Goal: Book appointment/travel/reservation

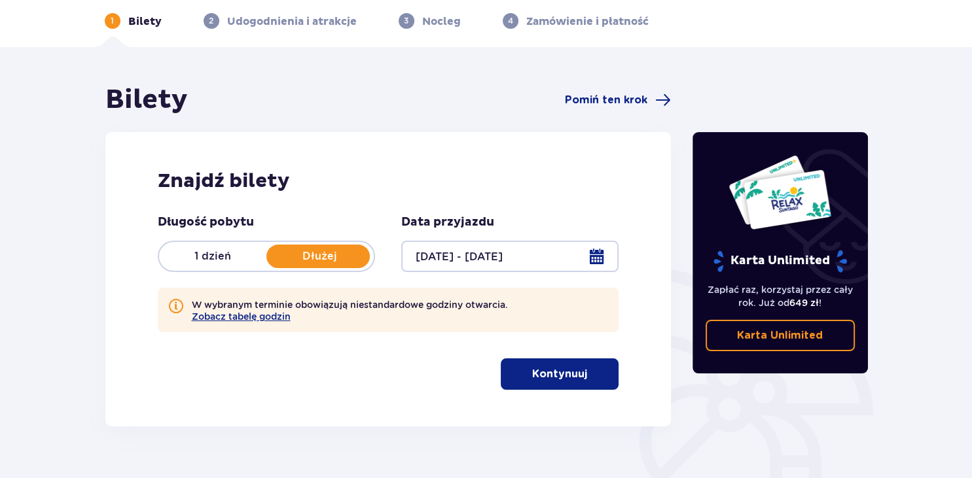
scroll to position [138, 0]
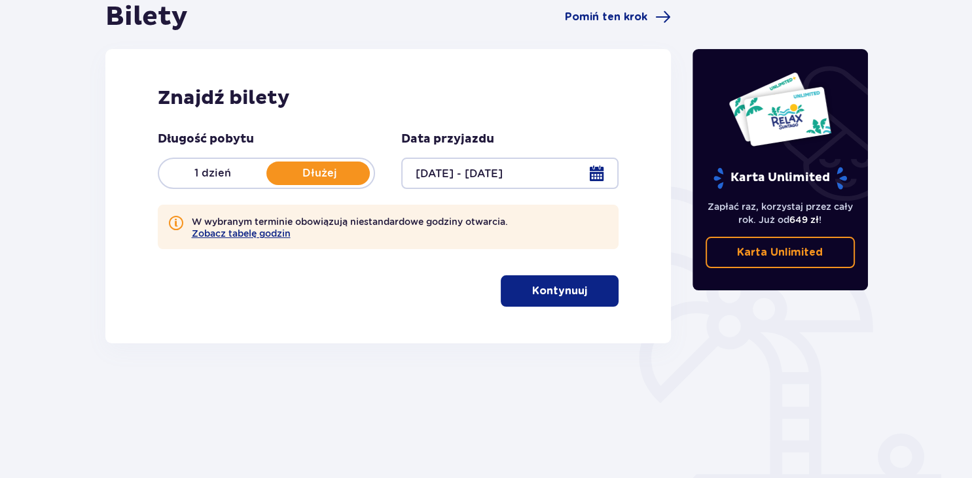
click at [608, 304] on button "Kontynuuj" at bounding box center [560, 290] width 118 height 31
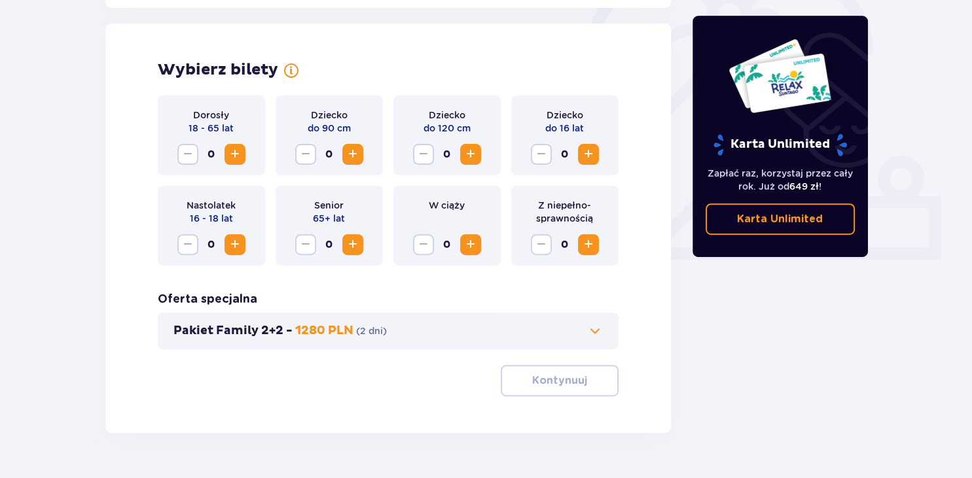
scroll to position [424, 0]
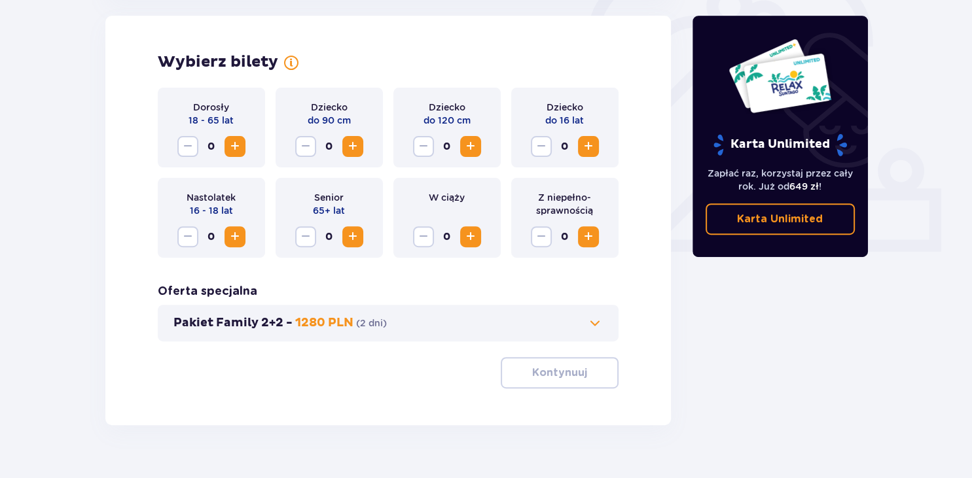
click at [235, 143] on span "Zwiększ" at bounding box center [235, 147] width 16 height 16
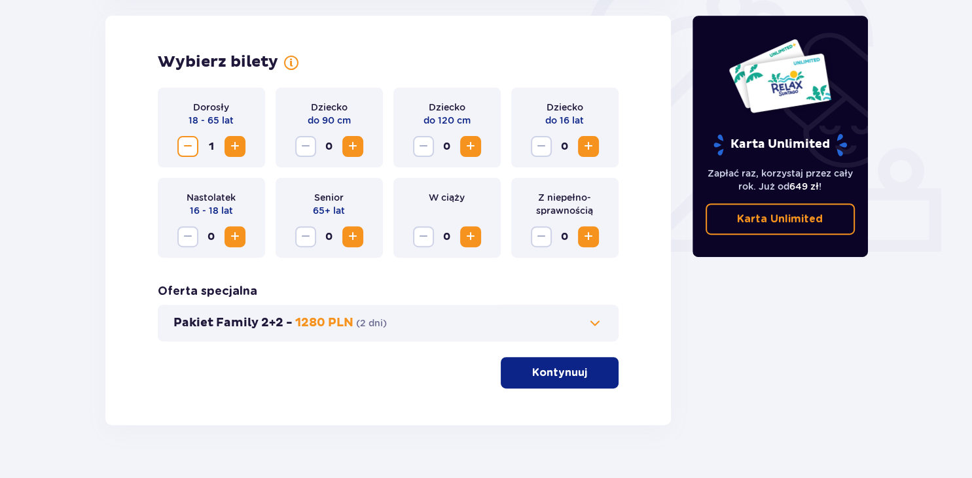
click at [590, 147] on span "Zwiększ" at bounding box center [588, 147] width 16 height 16
click at [572, 379] on p "Kontynuuj" at bounding box center [559, 373] width 55 height 14
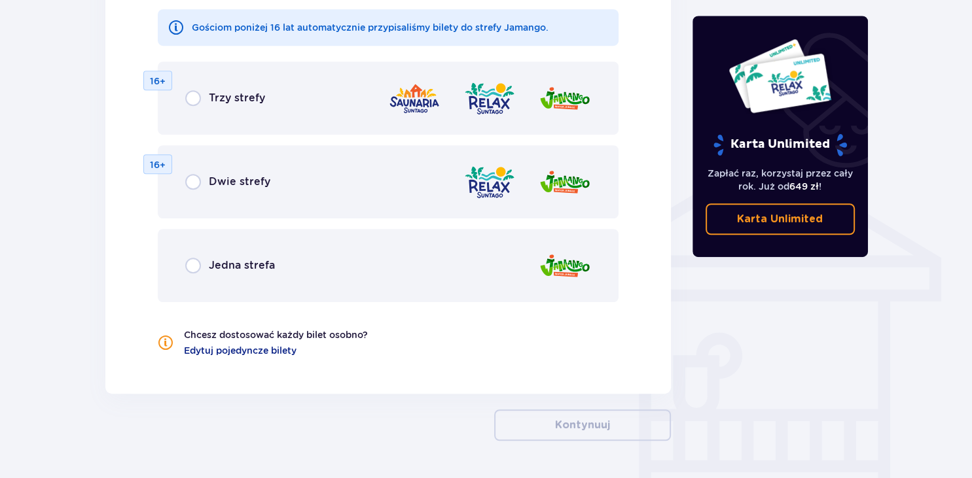
scroll to position [925, 0]
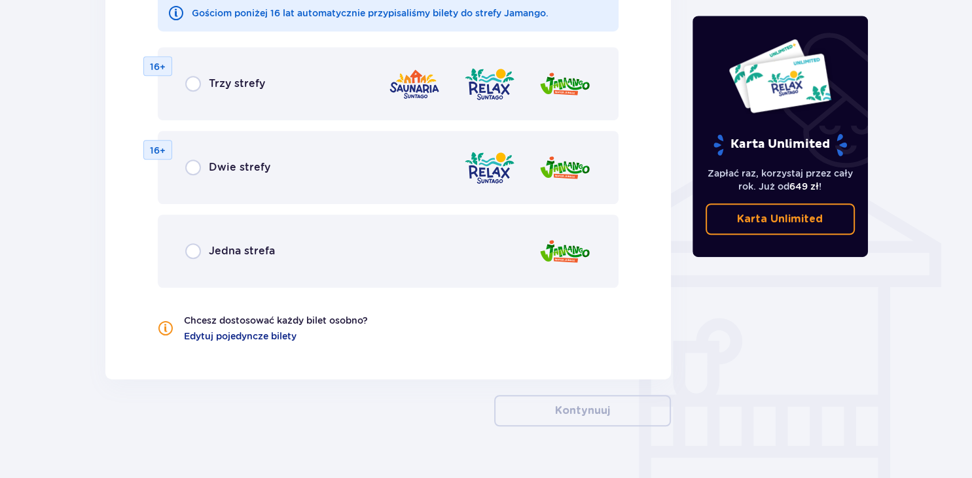
click at [204, 251] on div "Jedna strefa" at bounding box center [230, 251] width 90 height 16
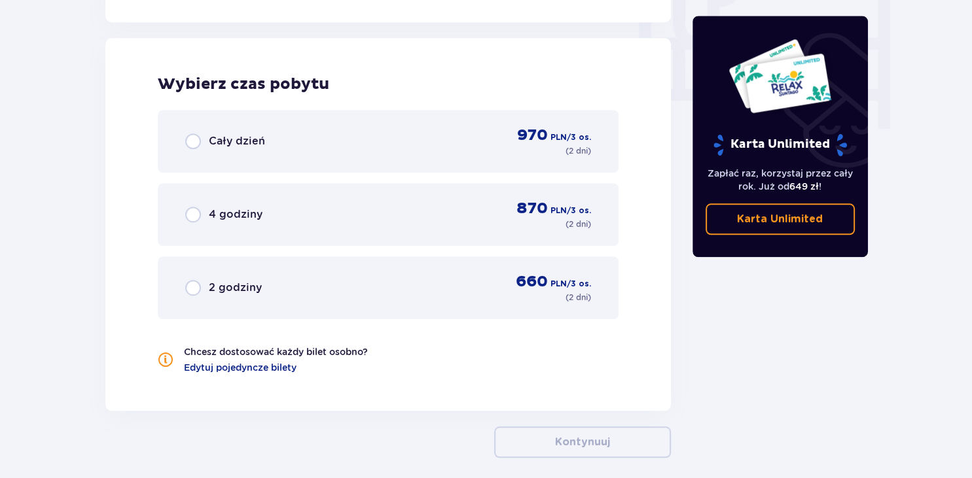
scroll to position [1290, 0]
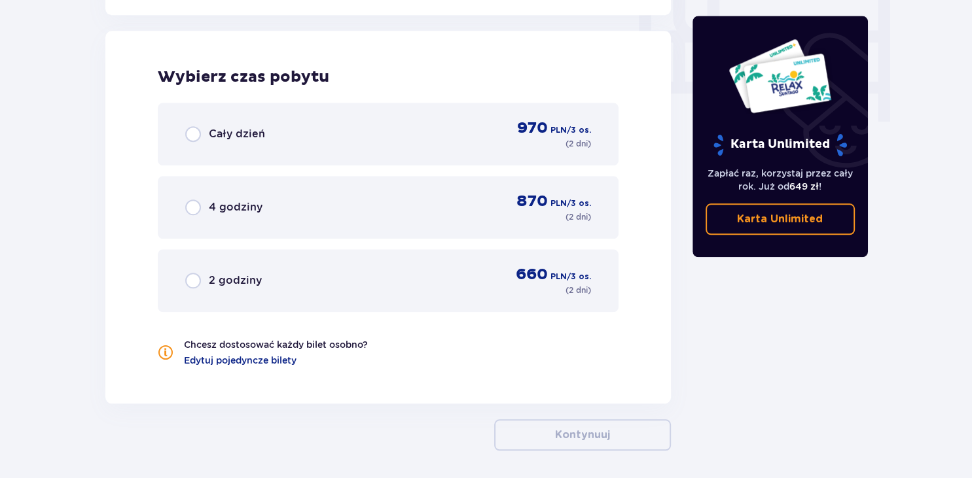
click at [234, 142] on div "Cały dzień" at bounding box center [225, 134] width 80 height 16
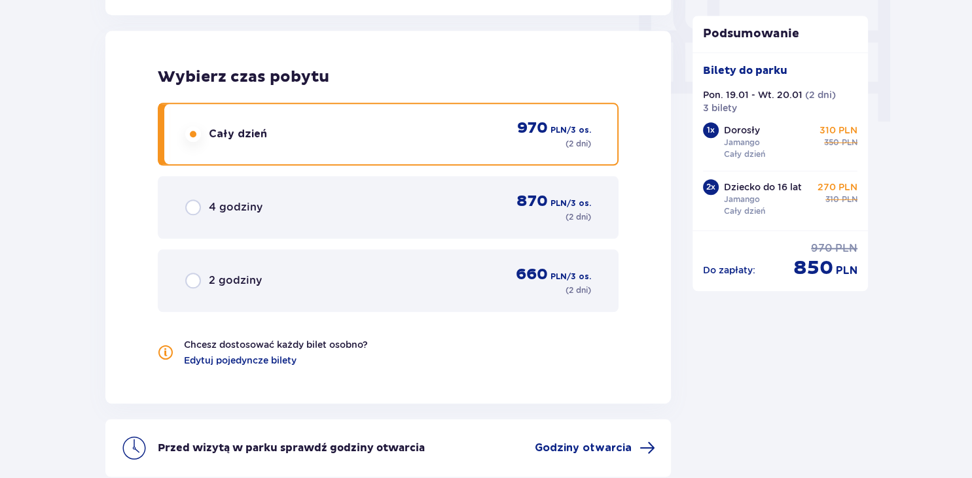
scroll to position [1413, 0]
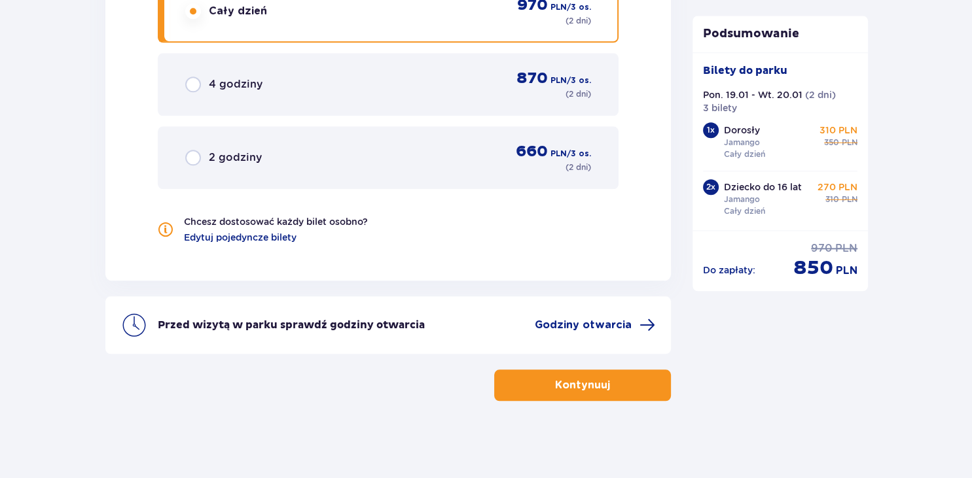
click at [563, 393] on button "Kontynuuj" at bounding box center [582, 385] width 177 height 31
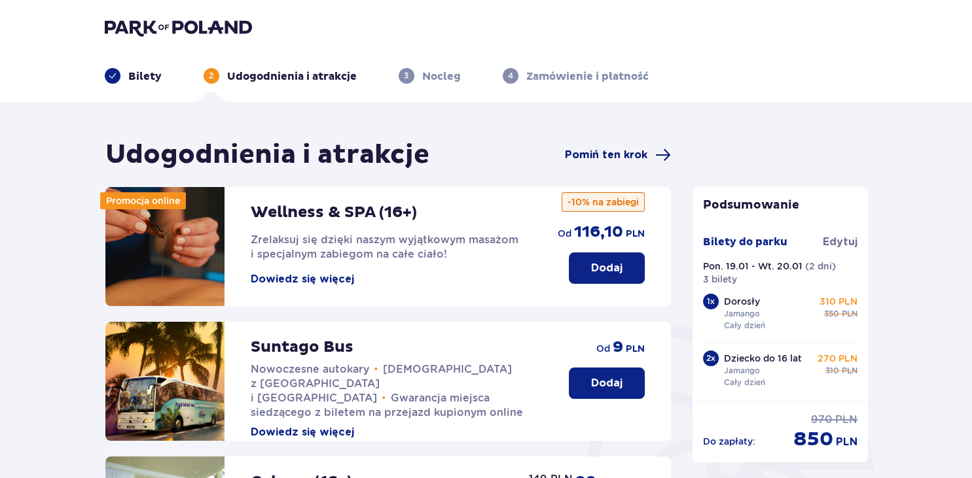
click at [633, 154] on span "Pomiń ten krok" at bounding box center [606, 155] width 82 height 14
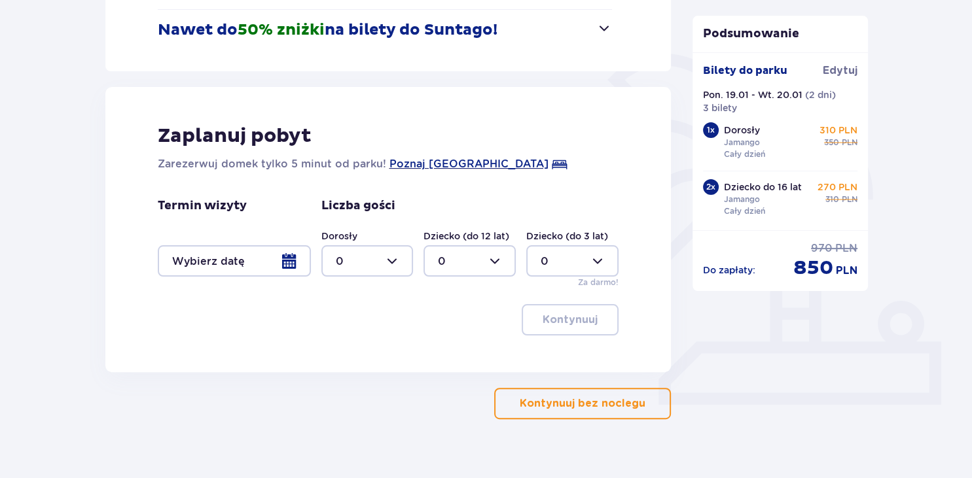
scroll to position [276, 0]
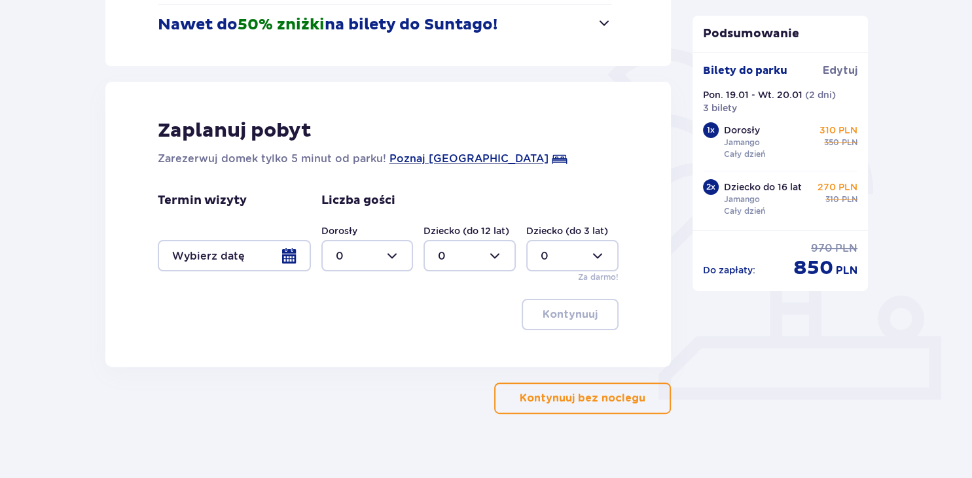
click at [304, 251] on div at bounding box center [234, 255] width 153 height 31
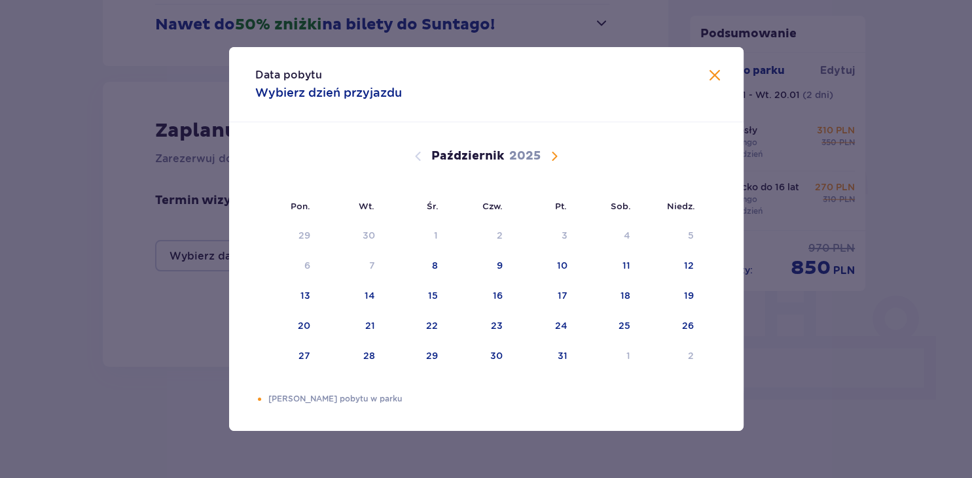
click at [553, 155] on span "Następny miesiąc" at bounding box center [554, 157] width 16 height 16
click at [309, 321] on div "19" at bounding box center [304, 325] width 10 height 13
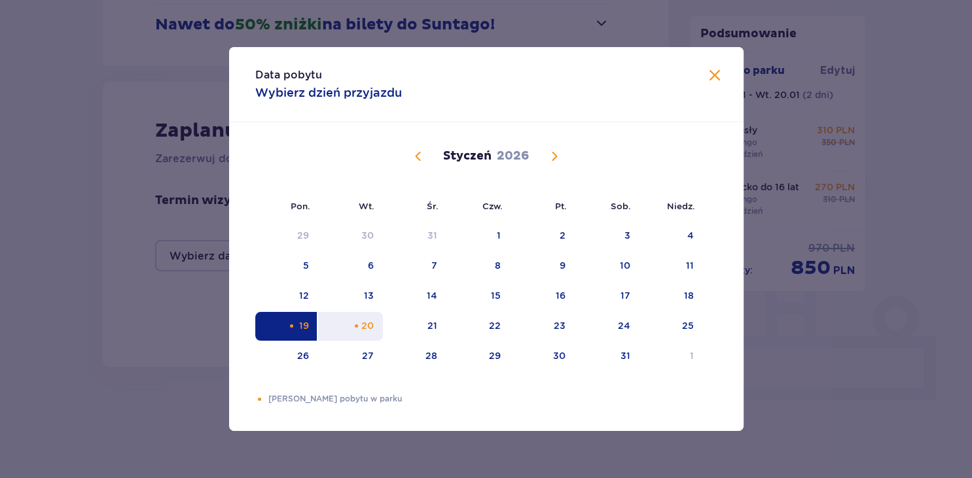
click at [362, 319] on div "20" at bounding box center [350, 326] width 65 height 29
type input "[DATE] - [DATE]"
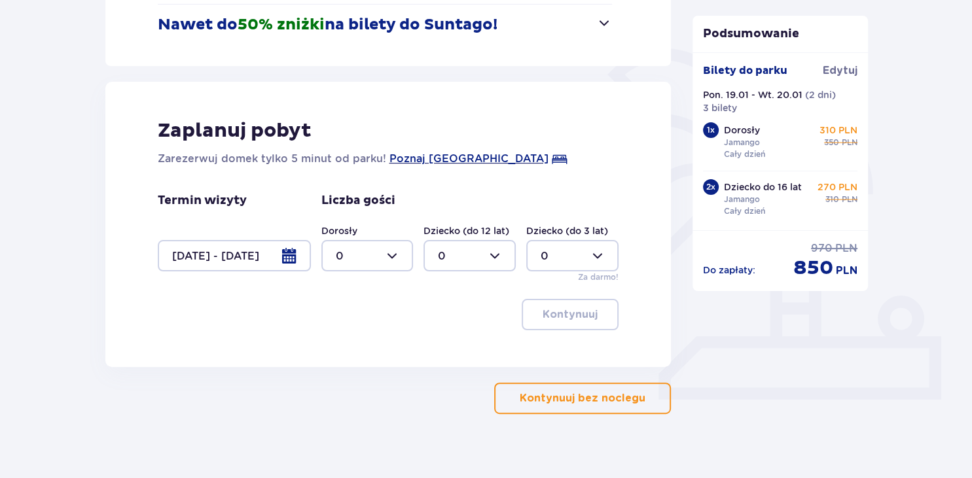
click at [407, 260] on div at bounding box center [367, 255] width 92 height 31
click at [362, 344] on div "2" at bounding box center [366, 351] width 63 height 14
type input "2"
click at [495, 247] on div at bounding box center [469, 255] width 92 height 31
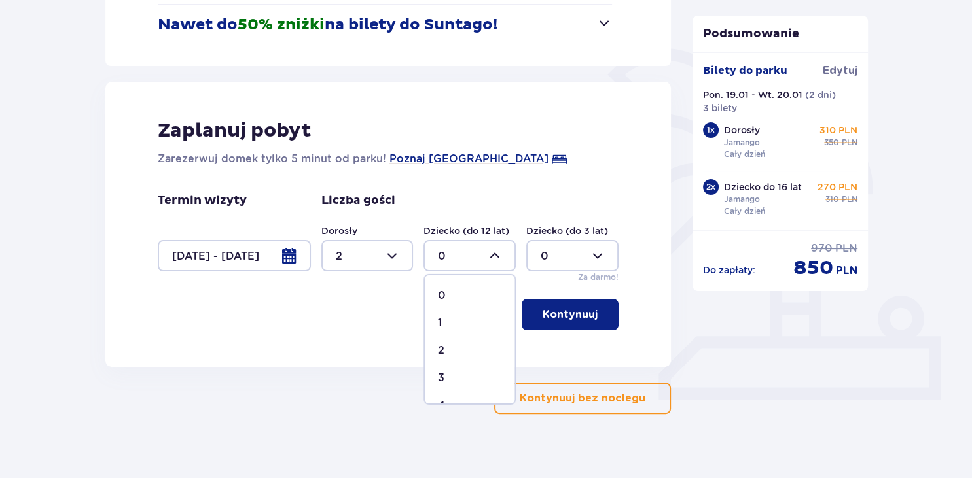
click at [441, 310] on span "1" at bounding box center [470, 322] width 90 height 27
type input "1"
click at [559, 302] on button "Kontynuuj" at bounding box center [569, 314] width 97 height 31
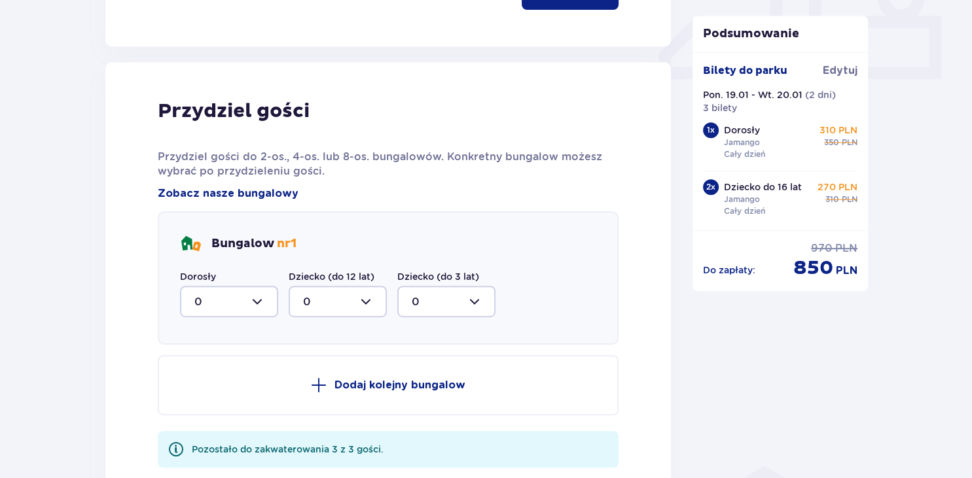
scroll to position [643, 0]
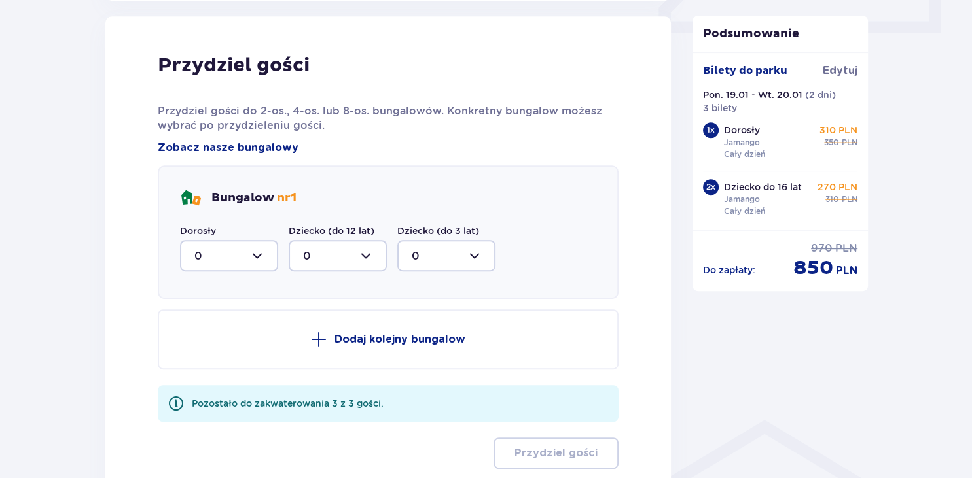
click at [271, 263] on div at bounding box center [229, 255] width 98 height 31
click at [232, 349] on div "2" at bounding box center [228, 351] width 69 height 14
type input "2"
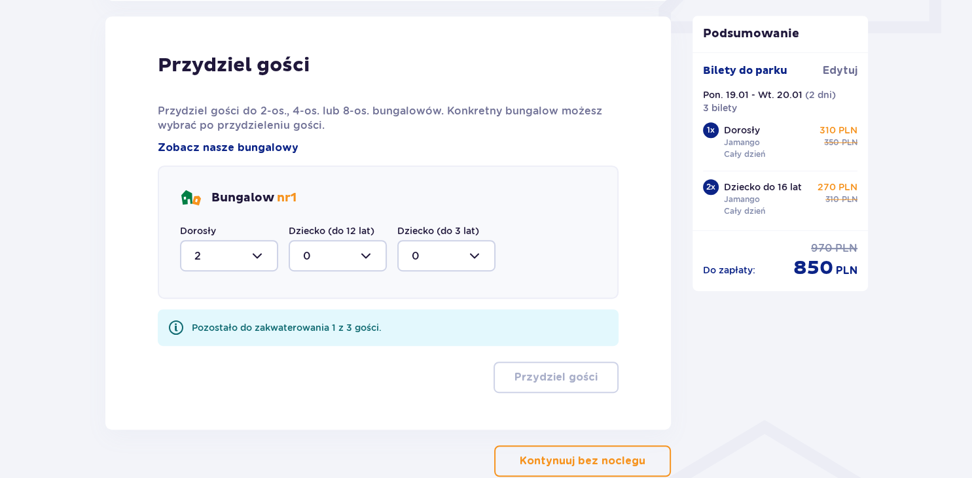
click at [378, 256] on div at bounding box center [338, 255] width 98 height 31
click at [342, 318] on div "1" at bounding box center [337, 323] width 69 height 14
type input "1"
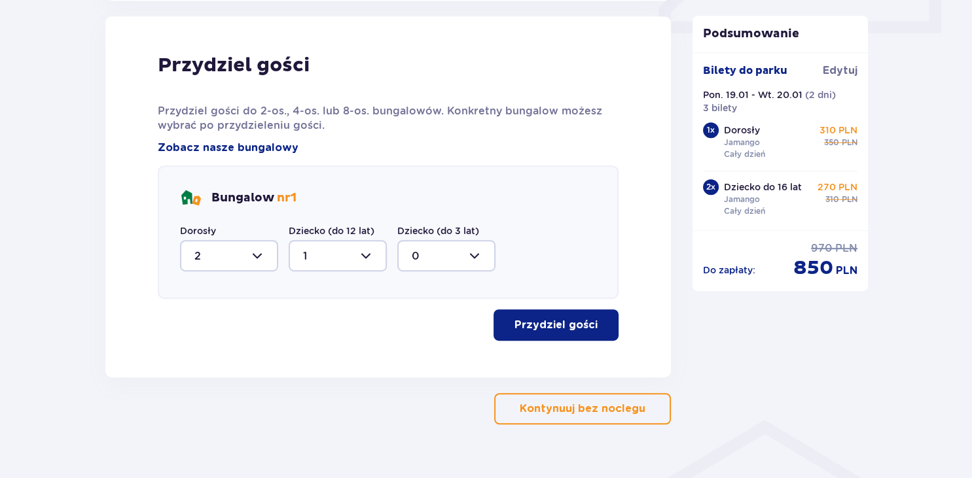
click at [573, 334] on button "Przydziel gości" at bounding box center [555, 324] width 125 height 31
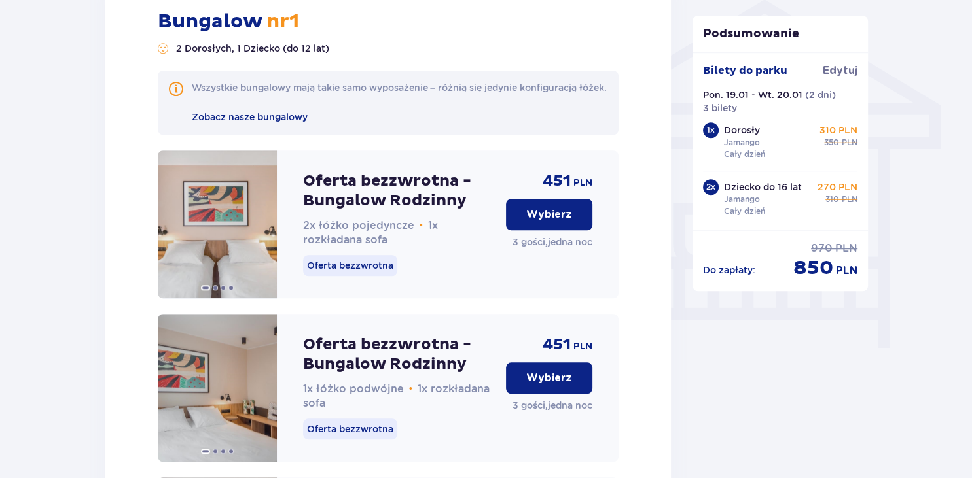
scroll to position [1088, 0]
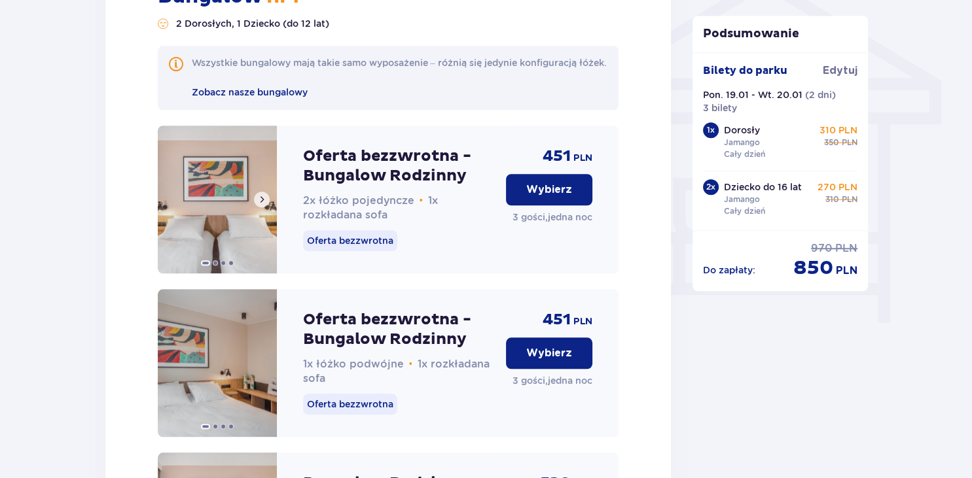
click at [268, 207] on button at bounding box center [262, 200] width 16 height 16
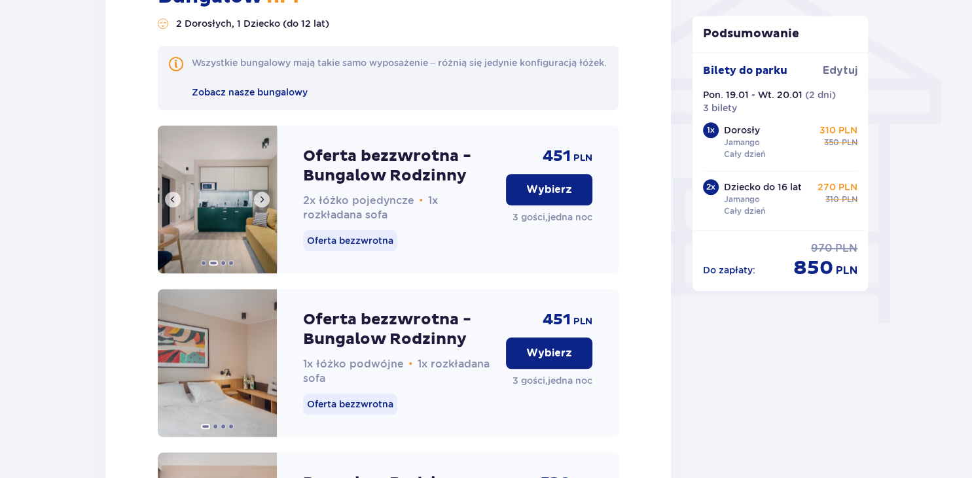
click at [268, 207] on button at bounding box center [262, 200] width 16 height 16
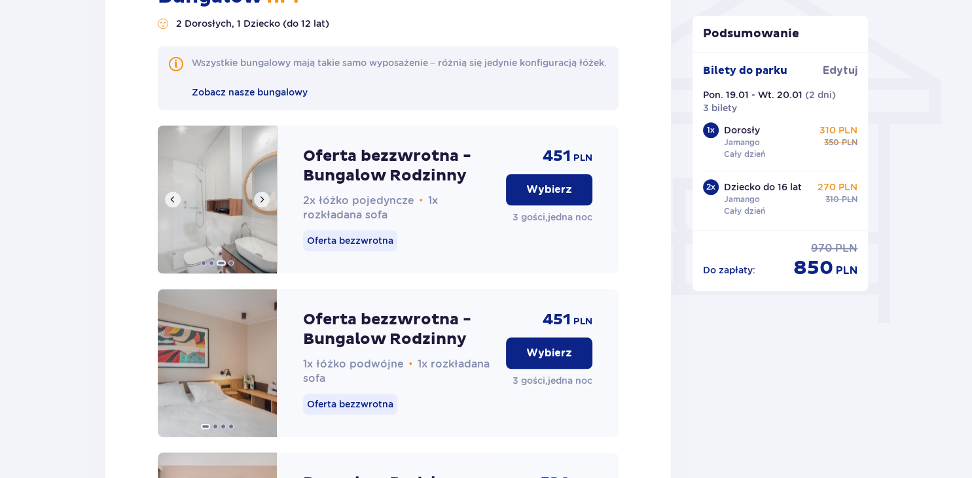
click at [268, 207] on button at bounding box center [262, 200] width 16 height 16
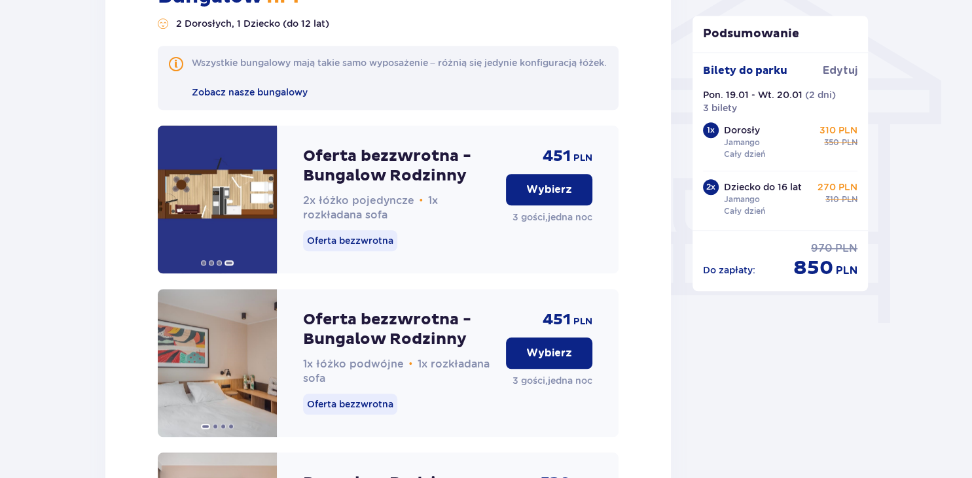
click at [554, 205] on button "Wybierz" at bounding box center [549, 189] width 86 height 31
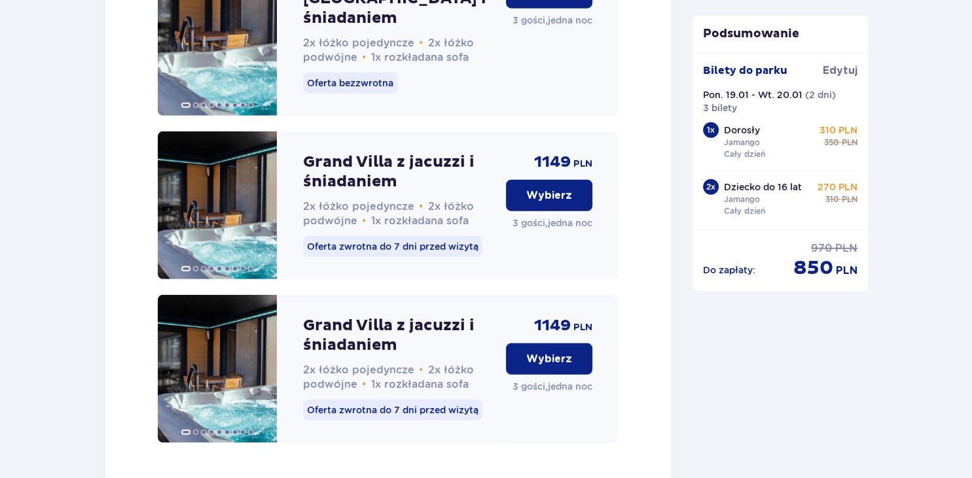
scroll to position [3550, 0]
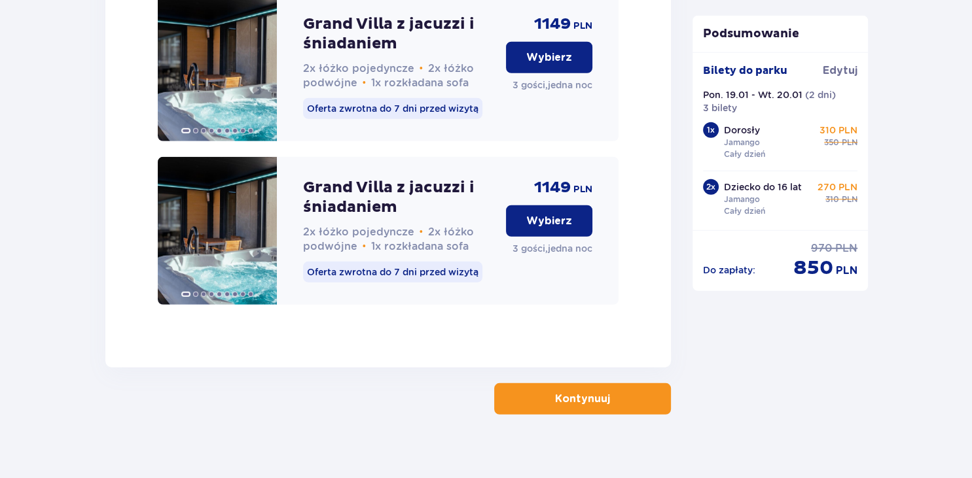
click at [555, 392] on p "Kontynuuj" at bounding box center [582, 399] width 55 height 14
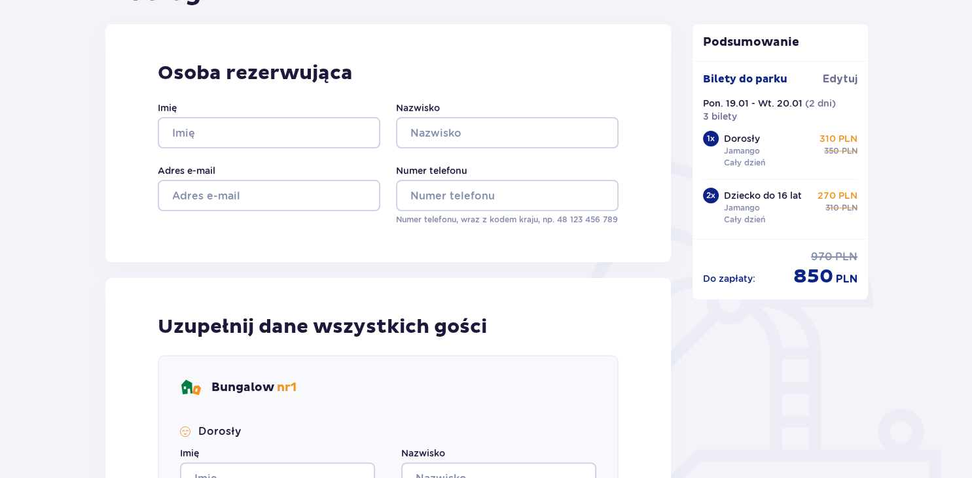
scroll to position [276, 0]
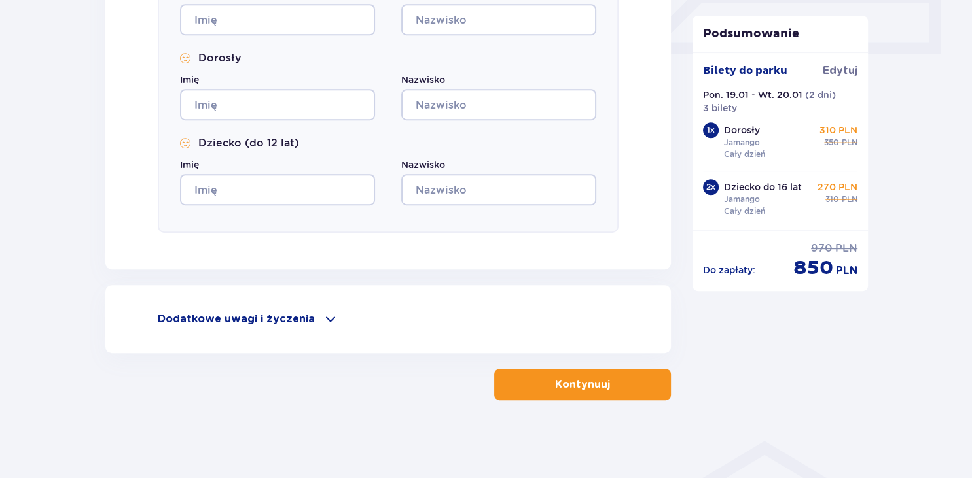
click at [574, 378] on p "Kontynuuj" at bounding box center [582, 385] width 55 height 14
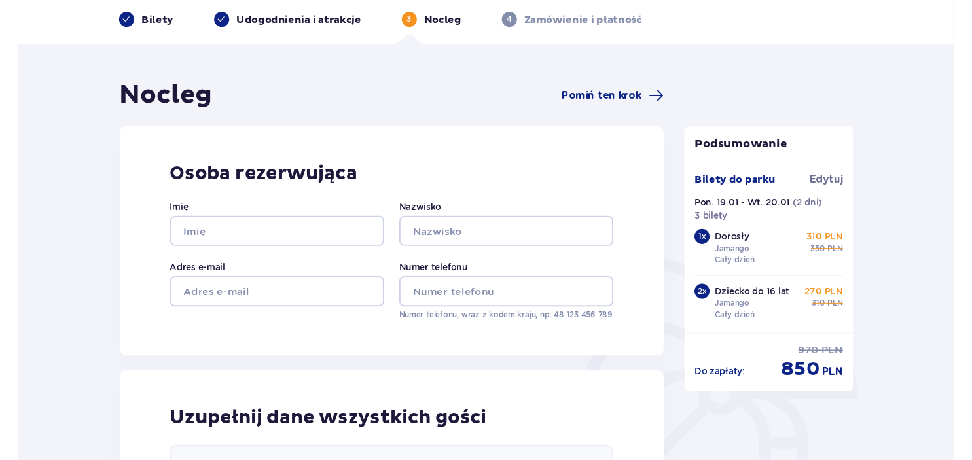
scroll to position [0, 0]
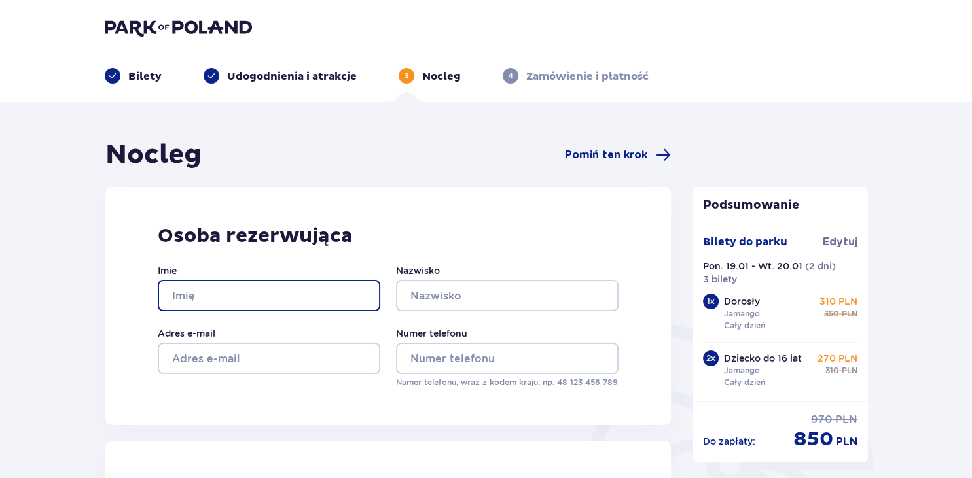
click at [311, 298] on input "Imię" at bounding box center [269, 295] width 222 height 31
